Goal: Find specific page/section: Find specific page/section

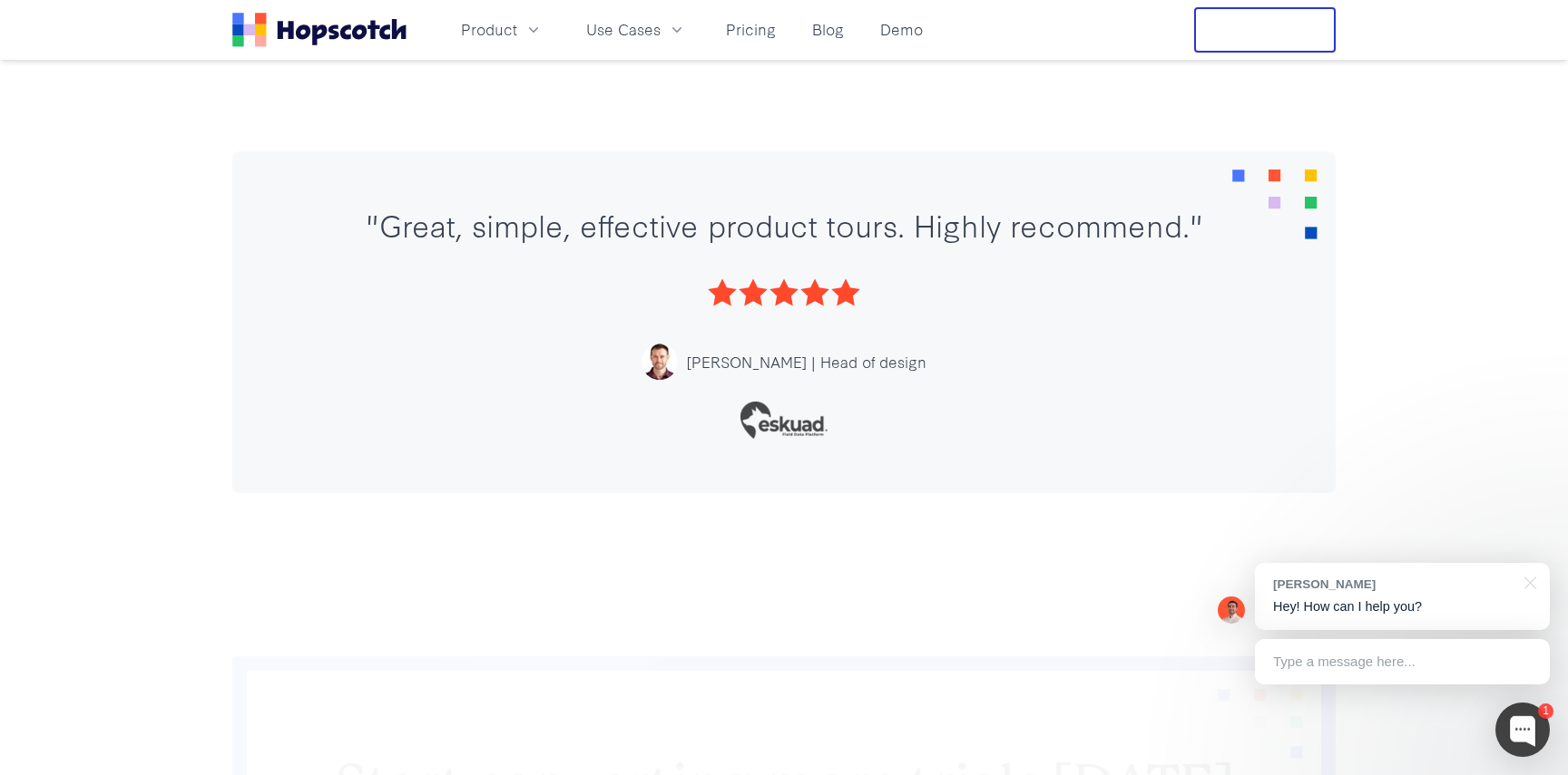
scroll to position [1051, 0]
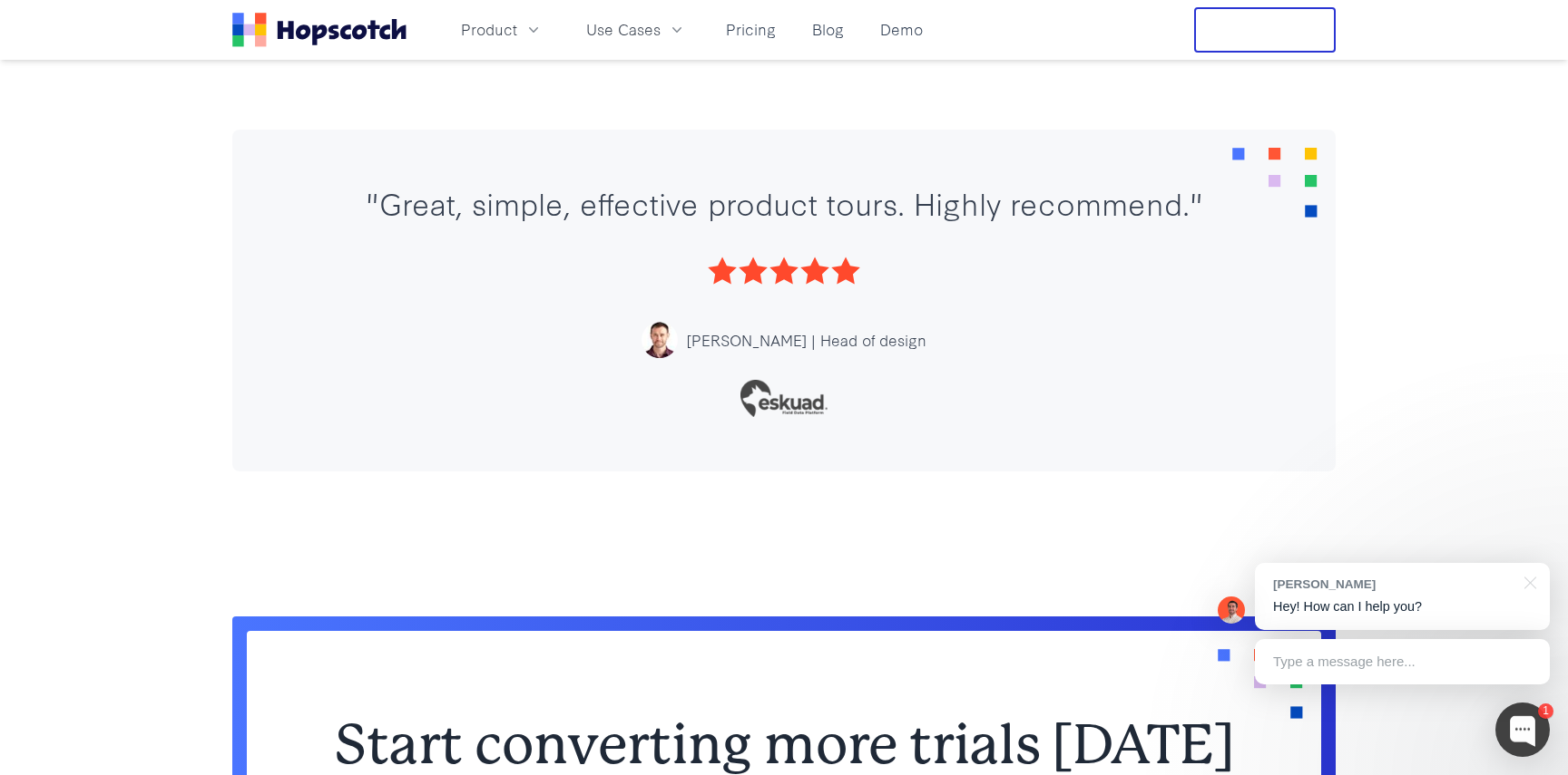
click at [297, 35] on icon "Home" at bounding box center [303, 32] width 15 height 15
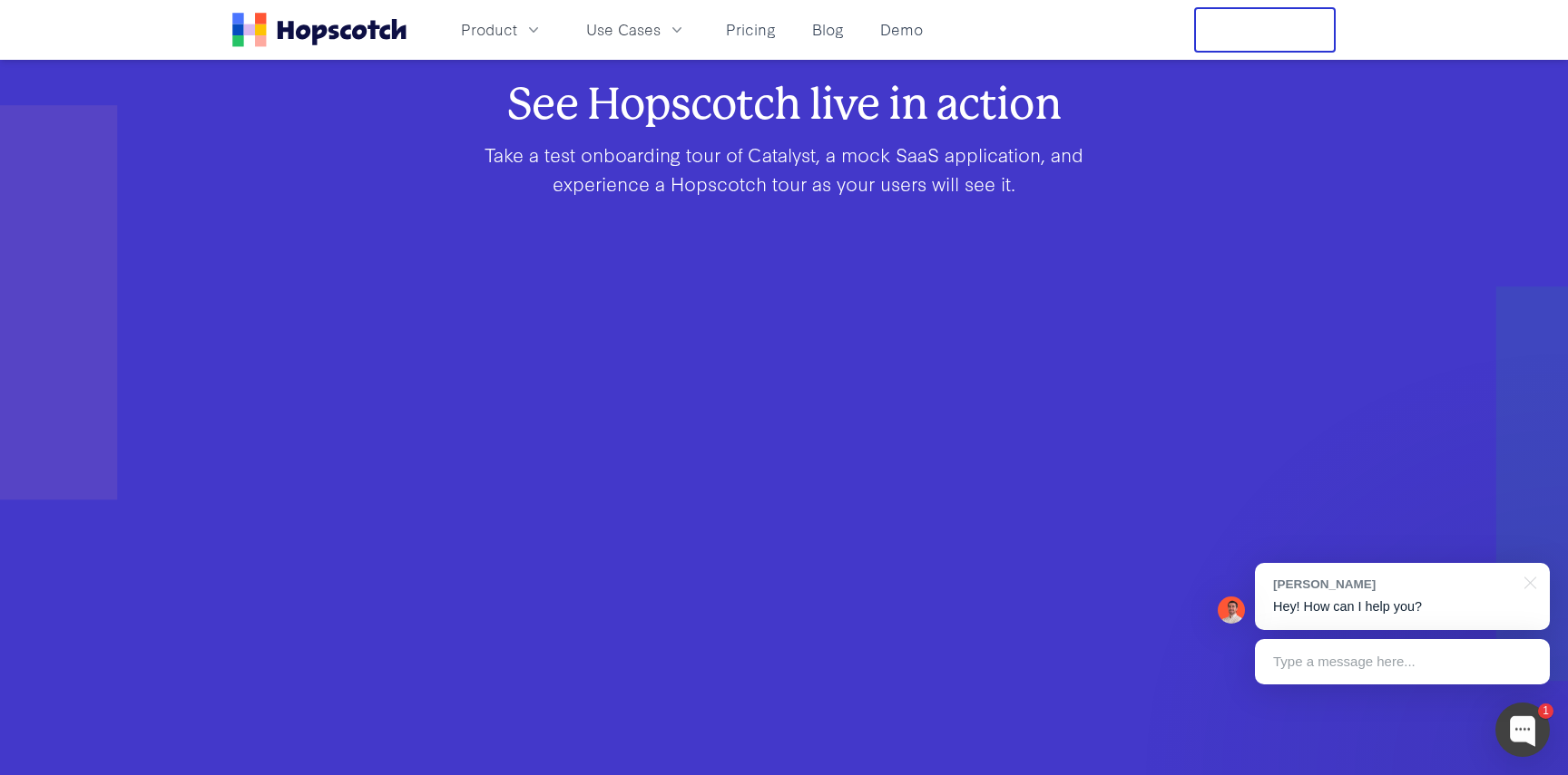
scroll to position [1108, 0]
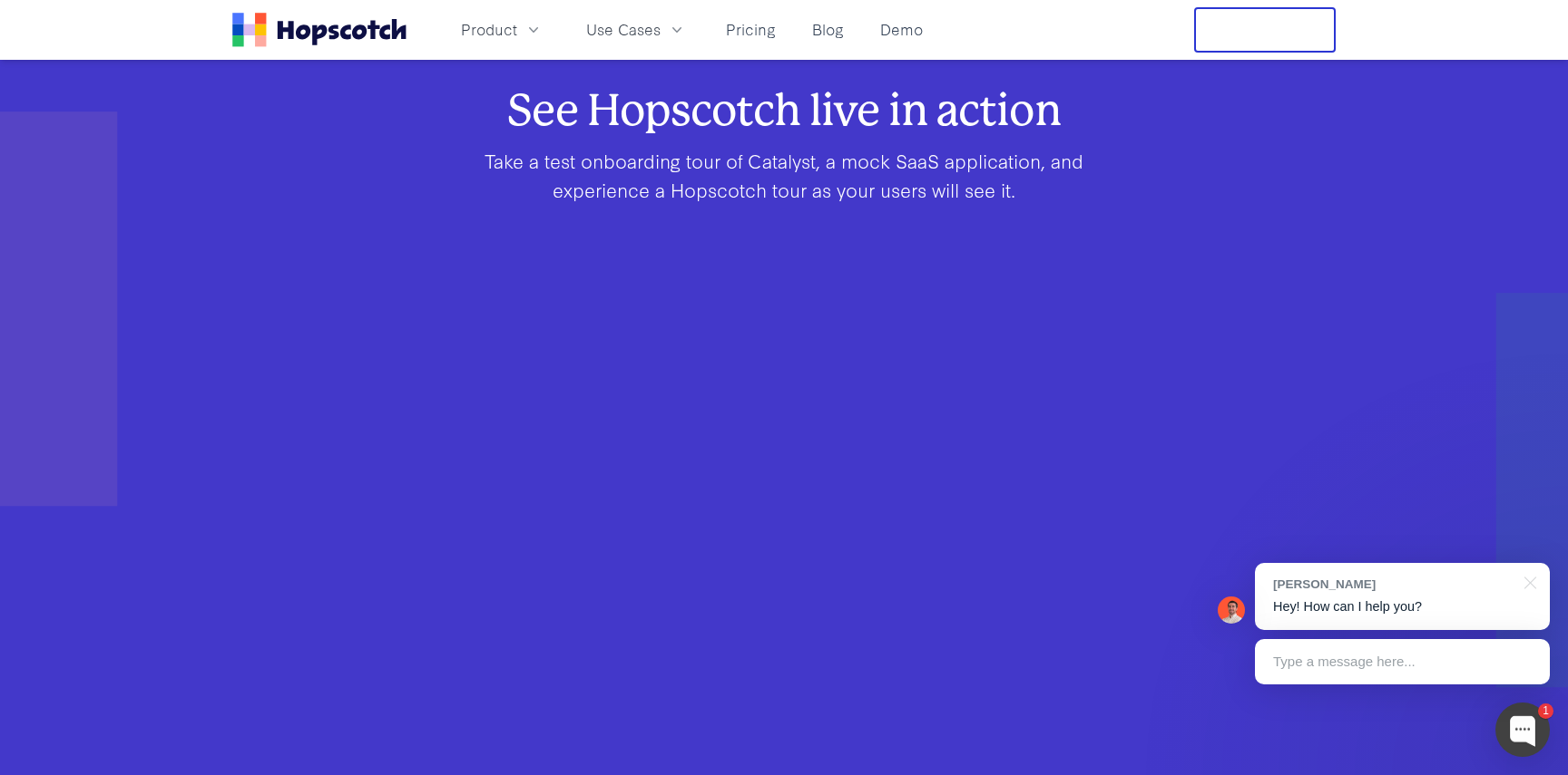
click at [282, 398] on div "See Hopscotch live in action Take a test onboarding tour of Catalyst, a mock Sa…" at bounding box center [784, 489] width 1045 height 793
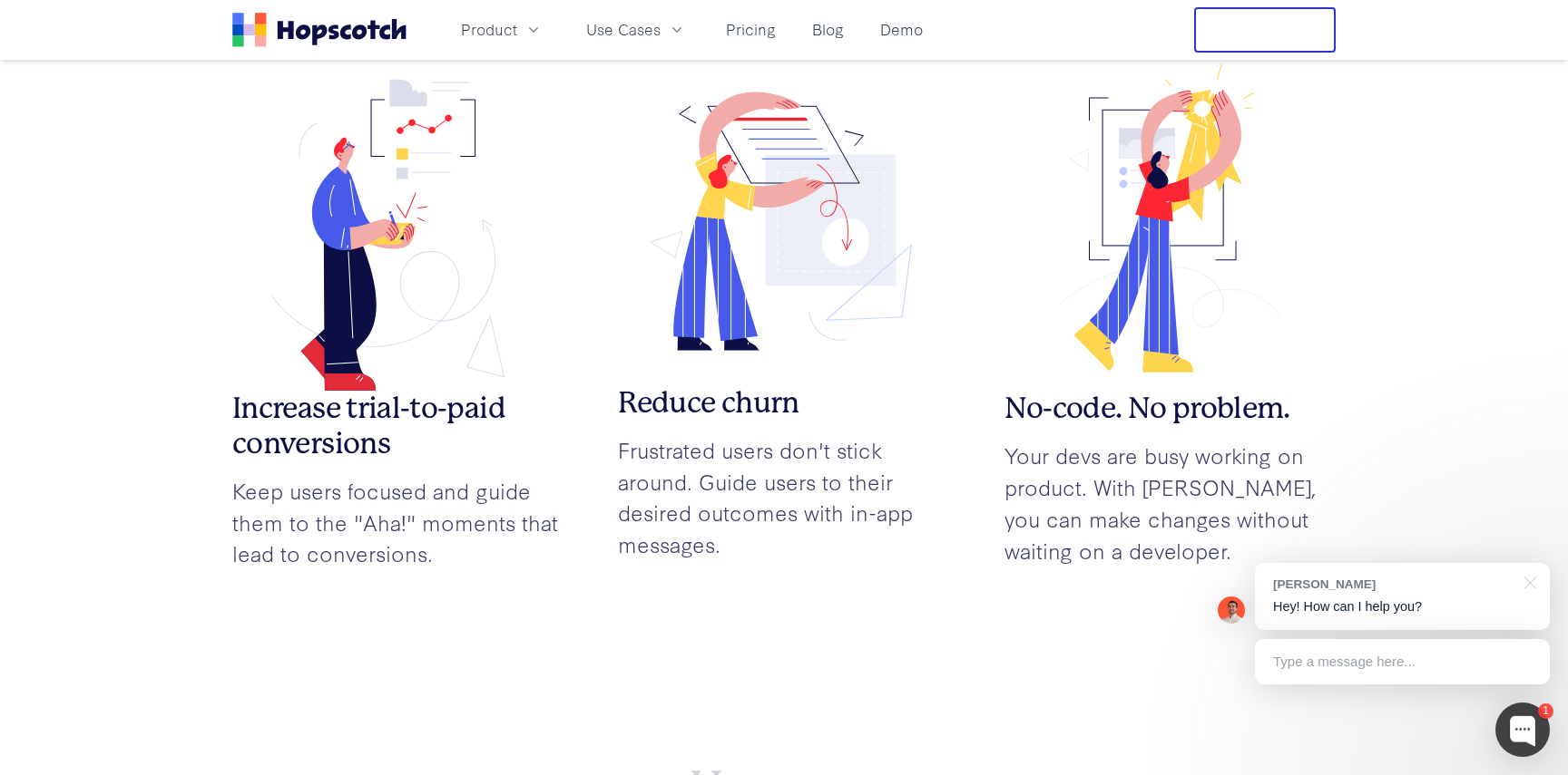
scroll to position [2124, 0]
drag, startPoint x: 275, startPoint y: 405, endPoint x: 343, endPoint y: 436, distance: 74.7
click at [343, 436] on h3 "Increase trial-to-paid conversions" at bounding box center [397, 426] width 331 height 70
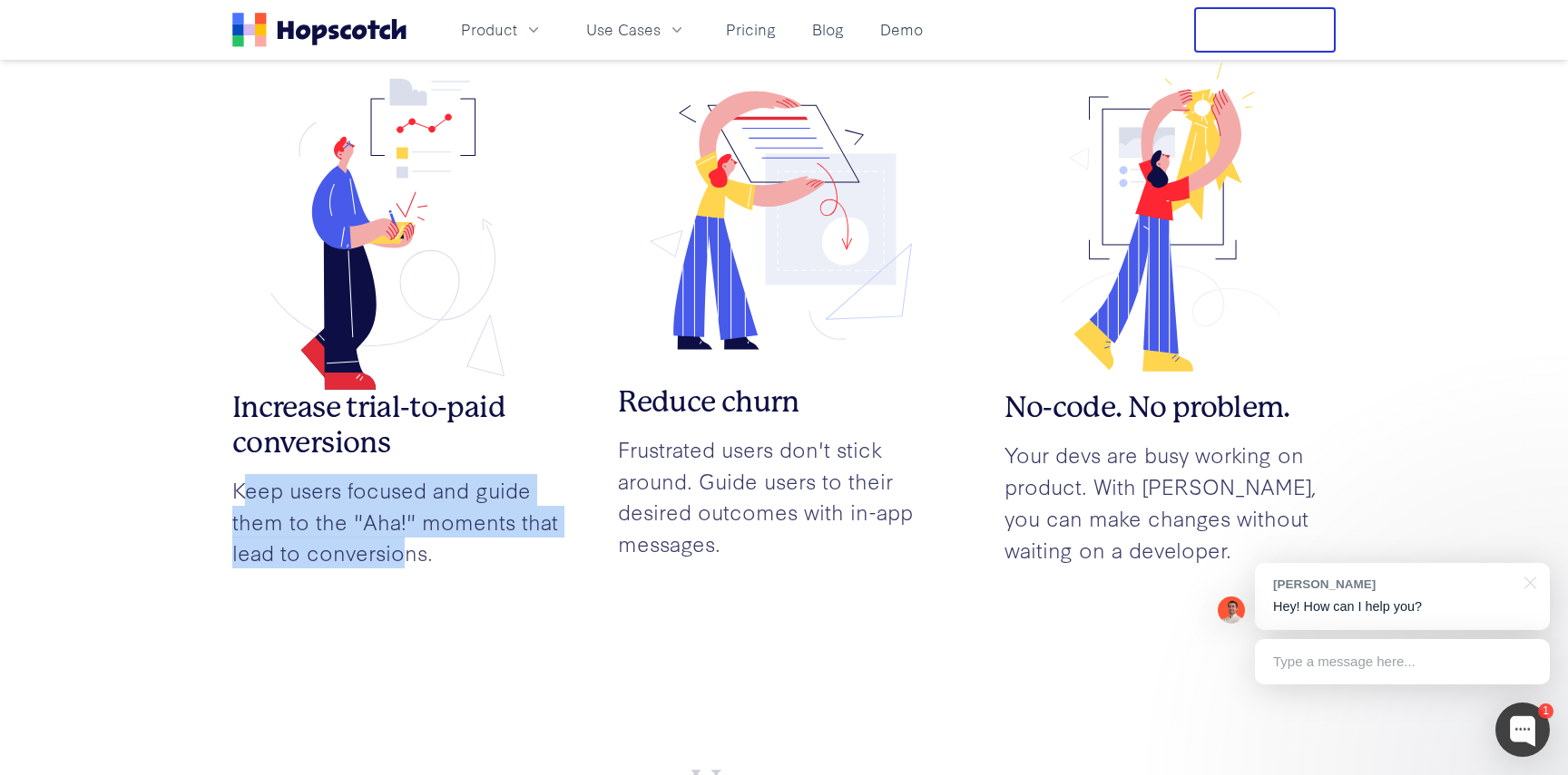
drag, startPoint x: 254, startPoint y: 488, endPoint x: 399, endPoint y: 555, distance: 159.7
click at [399, 556] on p "Keep users focused and guide them to the "Aha!" moments that lead to conversion…" at bounding box center [397, 522] width 331 height 94
click at [399, 555] on p "Keep users focused and guide them to the "Aha!" moments that lead to conversion…" at bounding box center [397, 522] width 331 height 94
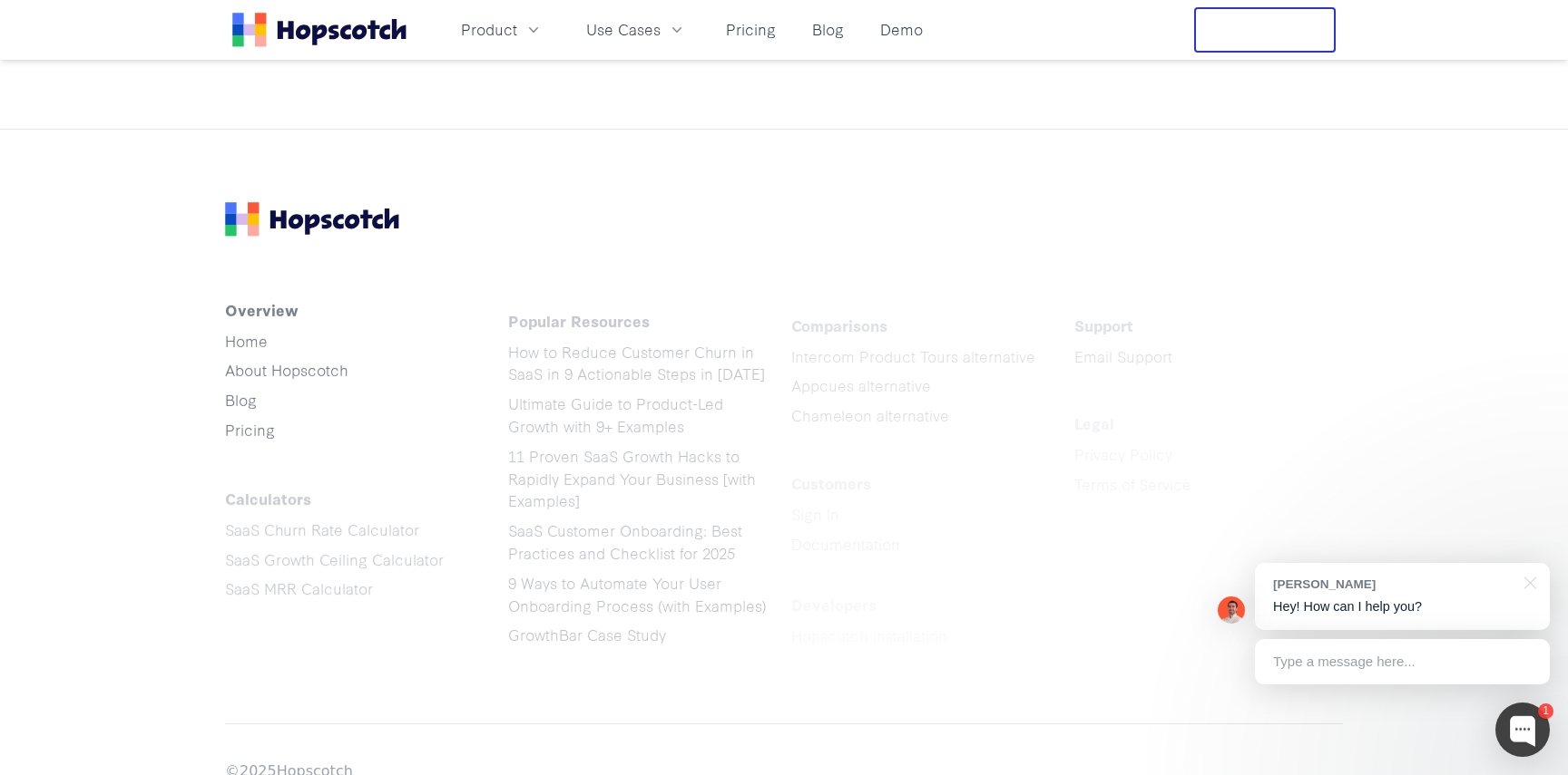
scroll to position [9216, 0]
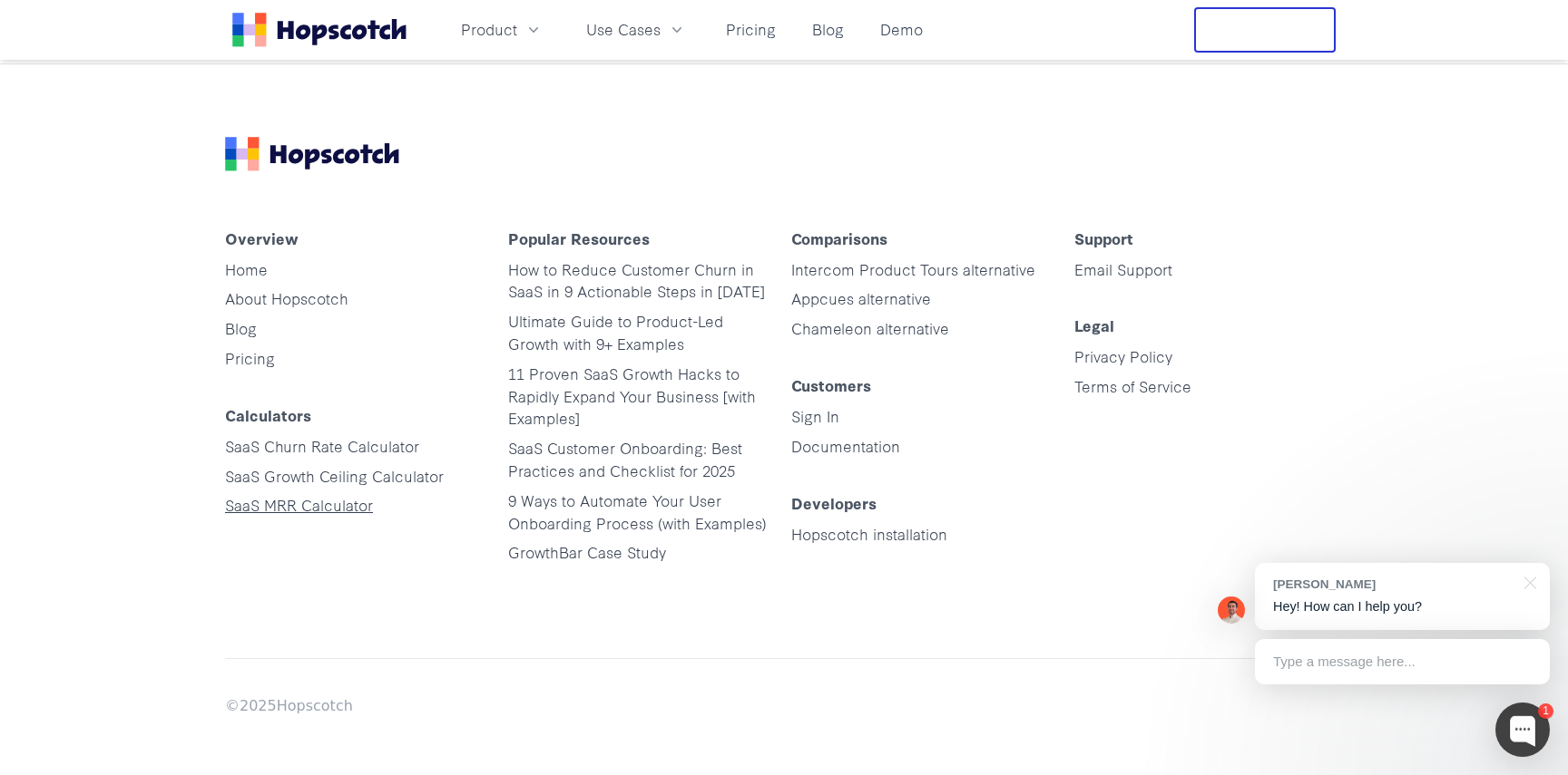
click at [270, 494] on link "SaaS MRR Calculator" at bounding box center [298, 504] width 148 height 21
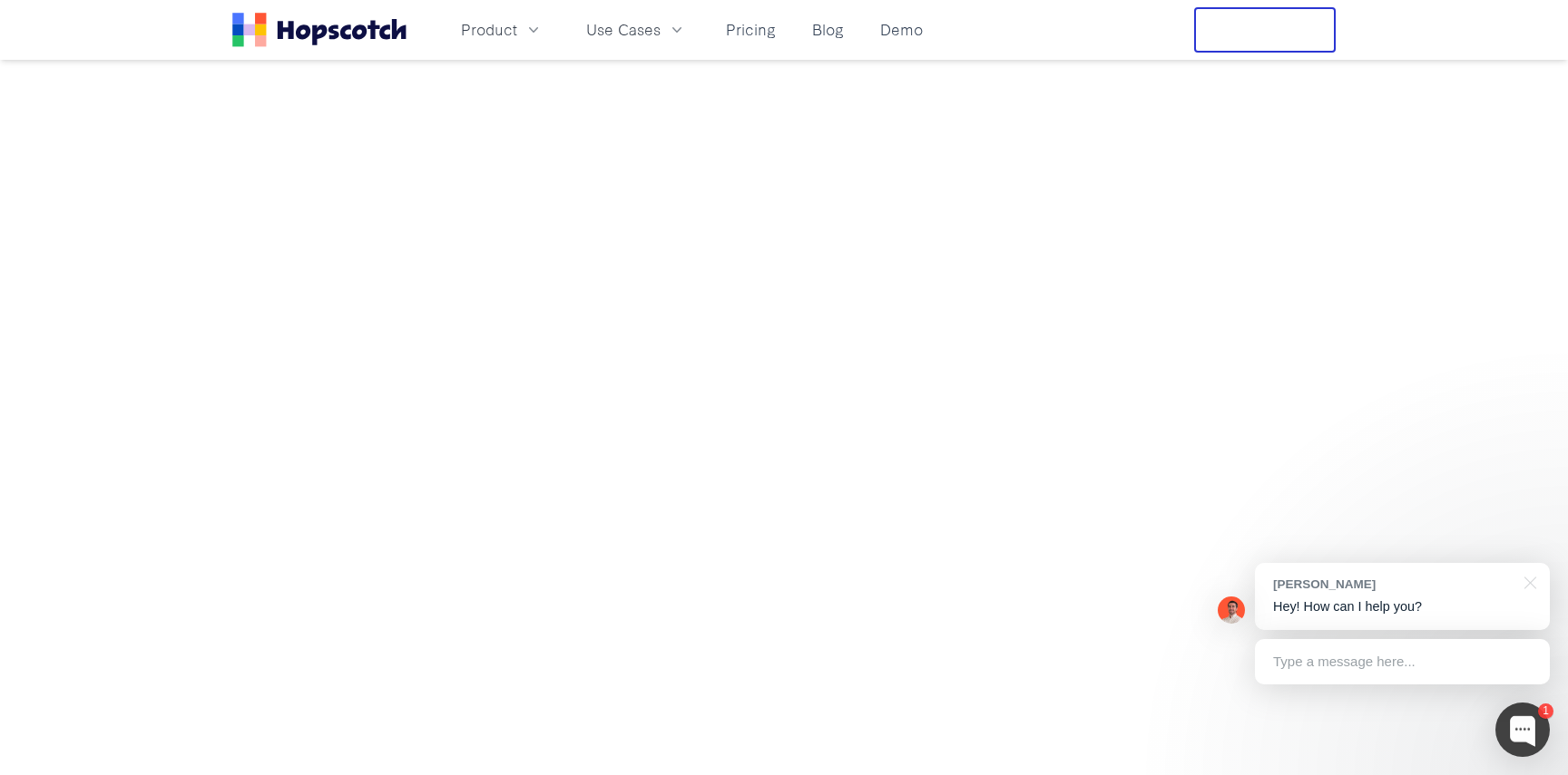
scroll to position [418, 0]
